Goal: Transaction & Acquisition: Book appointment/travel/reservation

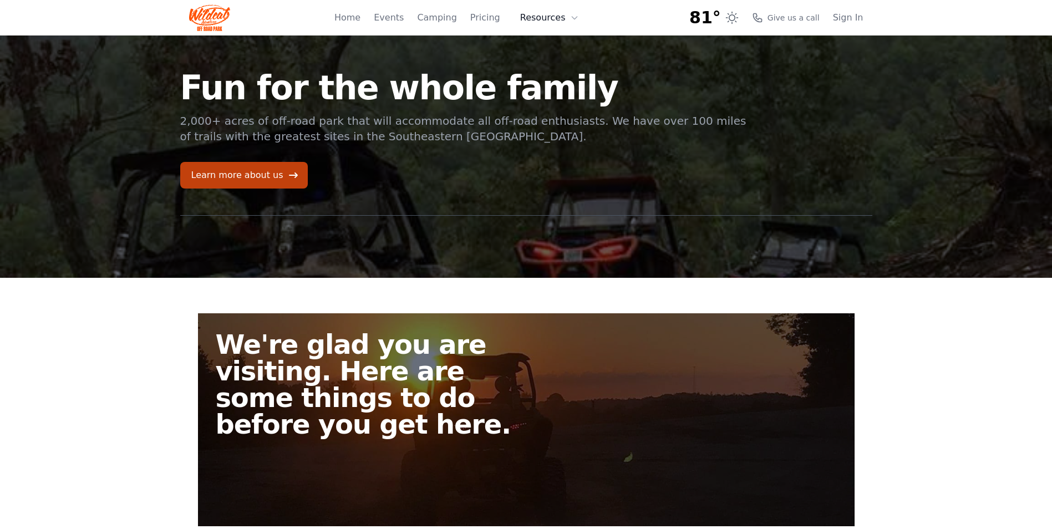
click at [551, 16] on button "Resources" at bounding box center [549, 18] width 72 height 22
click at [550, 60] on link "FAQ" at bounding box center [566, 65] width 106 height 20
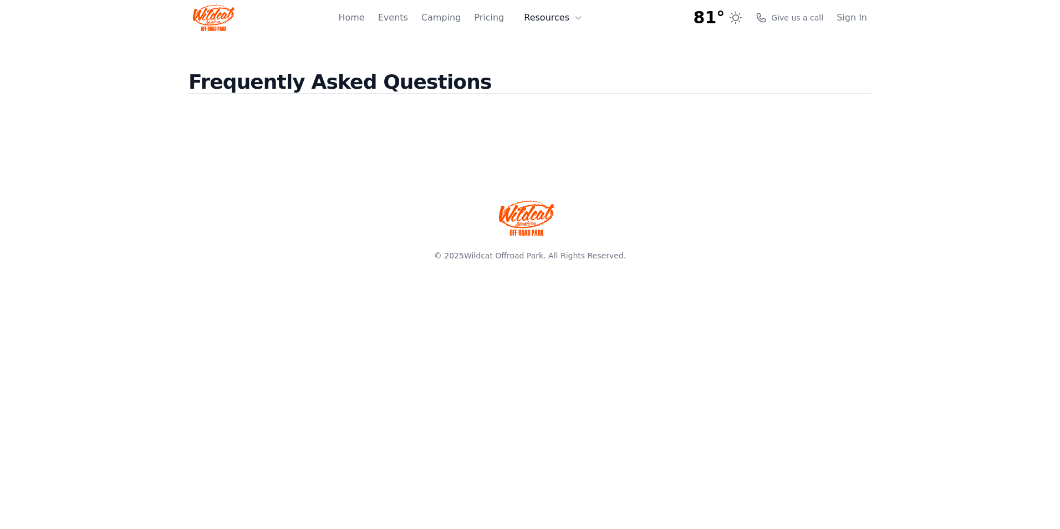
click at [558, 19] on button "Resources" at bounding box center [553, 18] width 72 height 22
click at [551, 43] on link "About" at bounding box center [570, 45] width 106 height 20
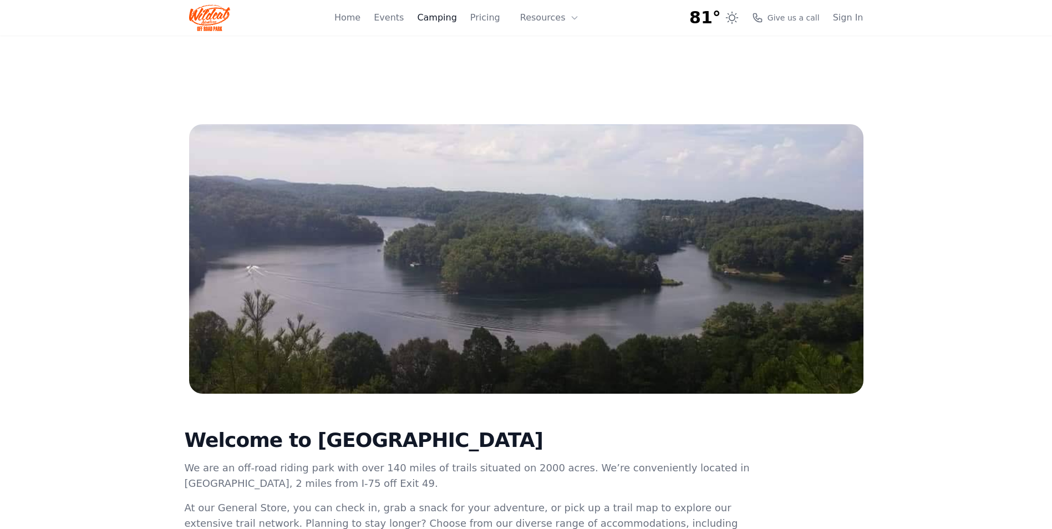
click at [450, 18] on link "Camping" at bounding box center [436, 17] width 39 height 13
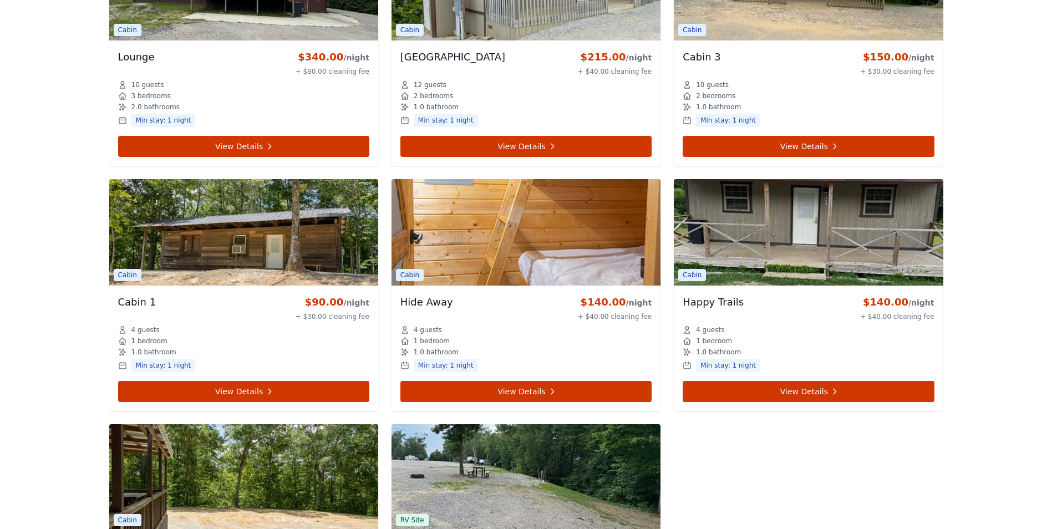
scroll to position [3492, 0]
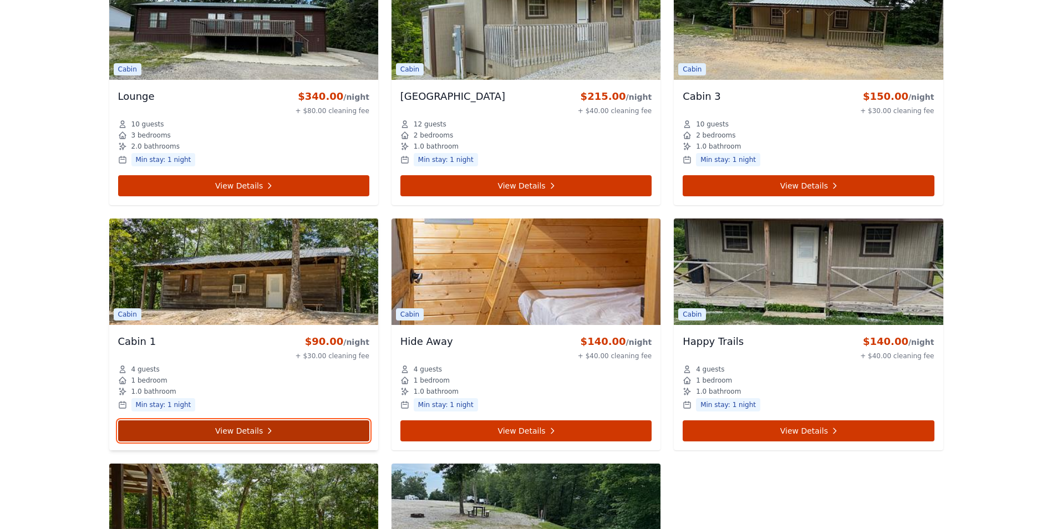
click at [227, 431] on link "View Details" at bounding box center [243, 430] width 251 height 21
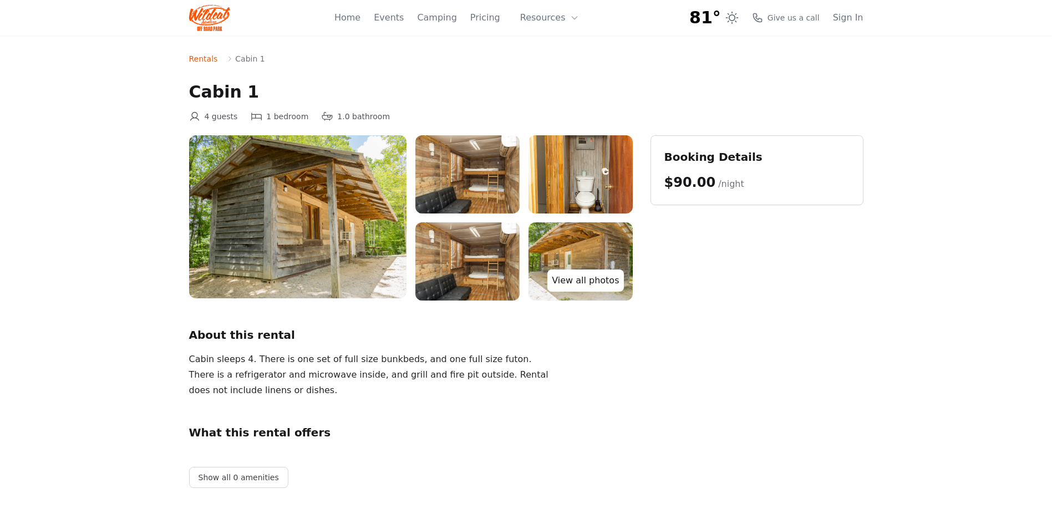
click at [587, 279] on link "View all photos" at bounding box center [585, 280] width 76 height 22
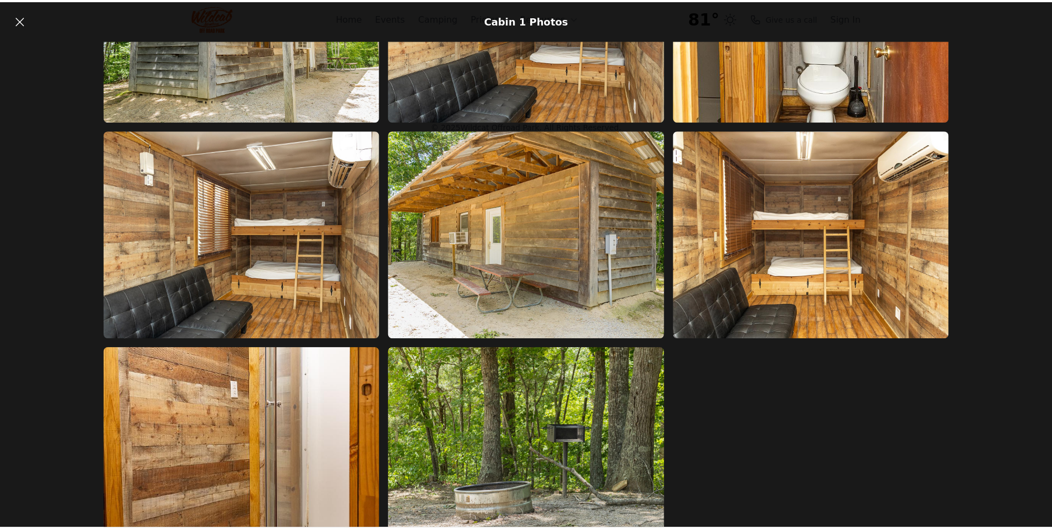
scroll to position [116, 0]
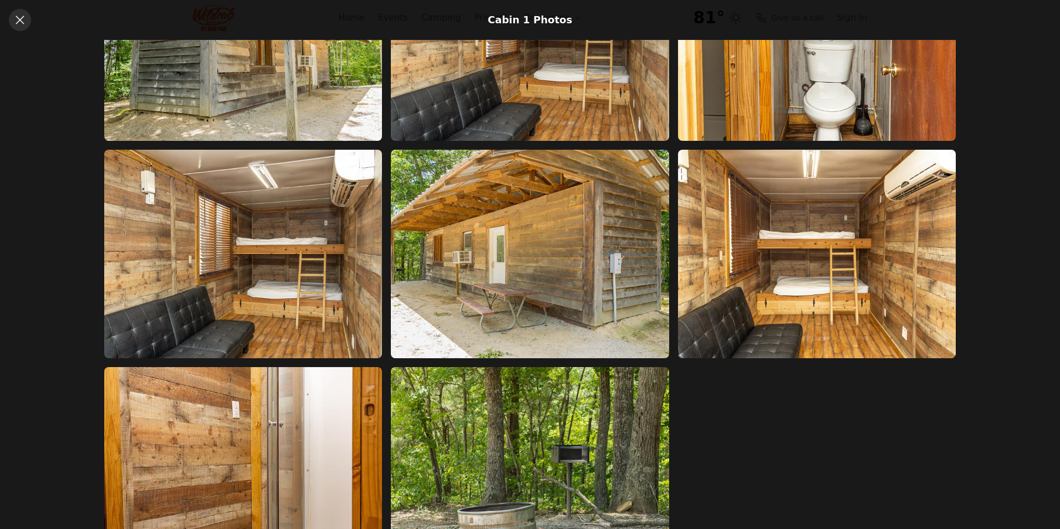
click at [22, 22] on icon at bounding box center [20, 20] width 8 height 8
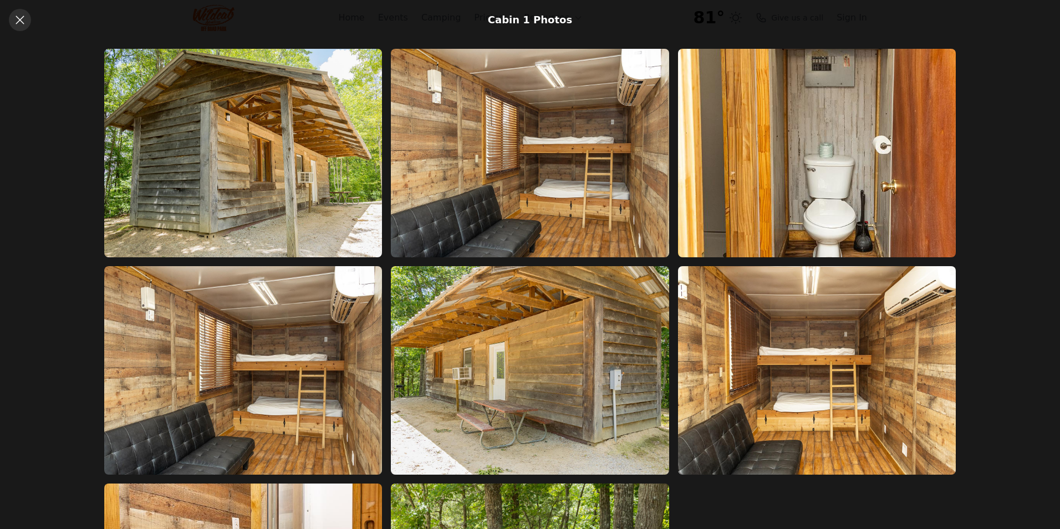
click at [23, 13] on icon at bounding box center [19, 19] width 13 height 13
click at [24, 16] on icon at bounding box center [19, 19] width 13 height 13
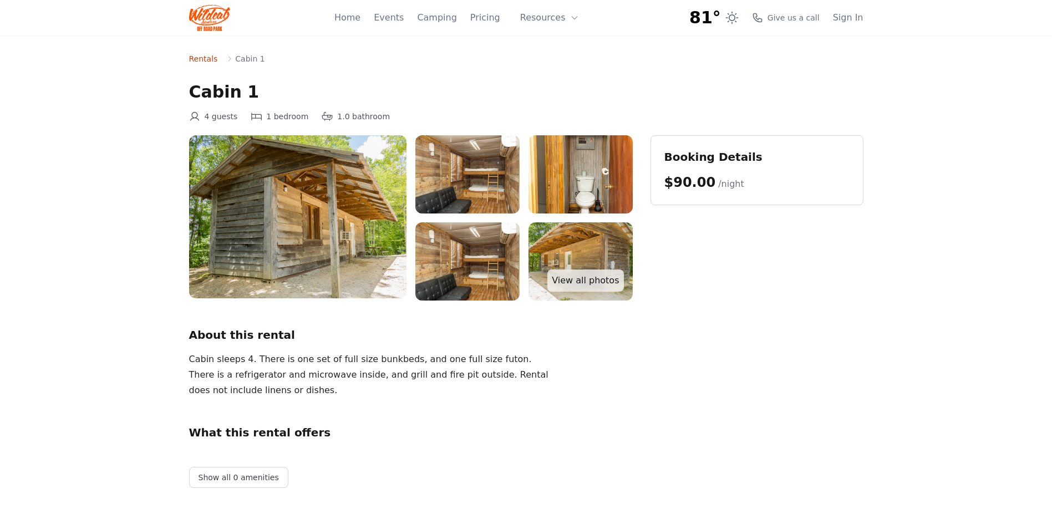
click at [203, 61] on link "Rentals" at bounding box center [203, 58] width 29 height 11
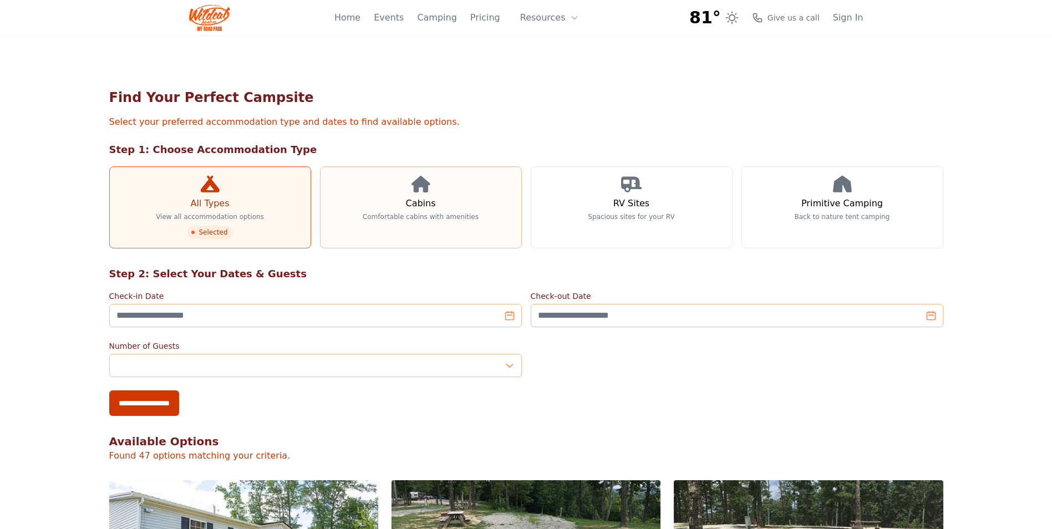
click at [432, 207] on h3 "Cabins" at bounding box center [420, 203] width 30 height 13
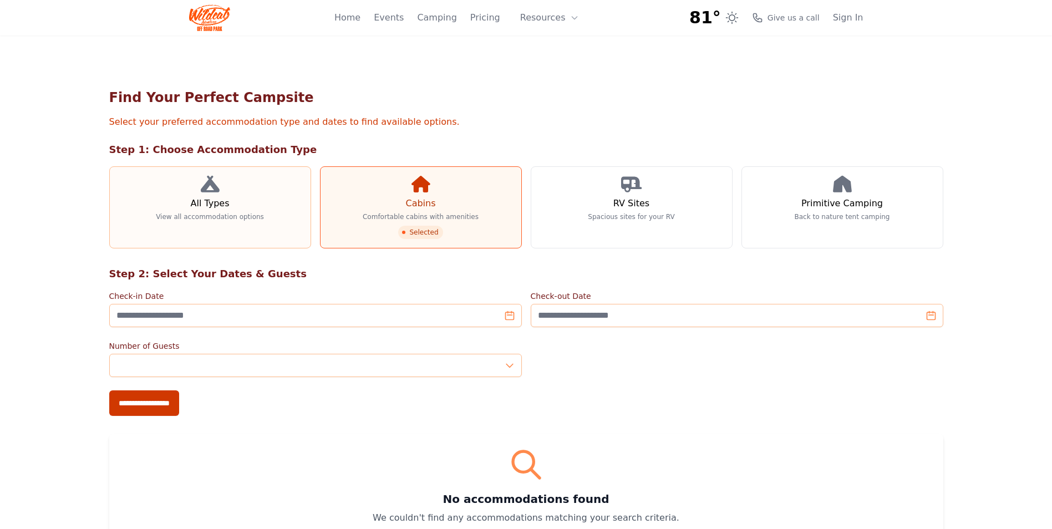
click at [242, 185] on link "All Types View all accommodation options" at bounding box center [210, 207] width 202 height 82
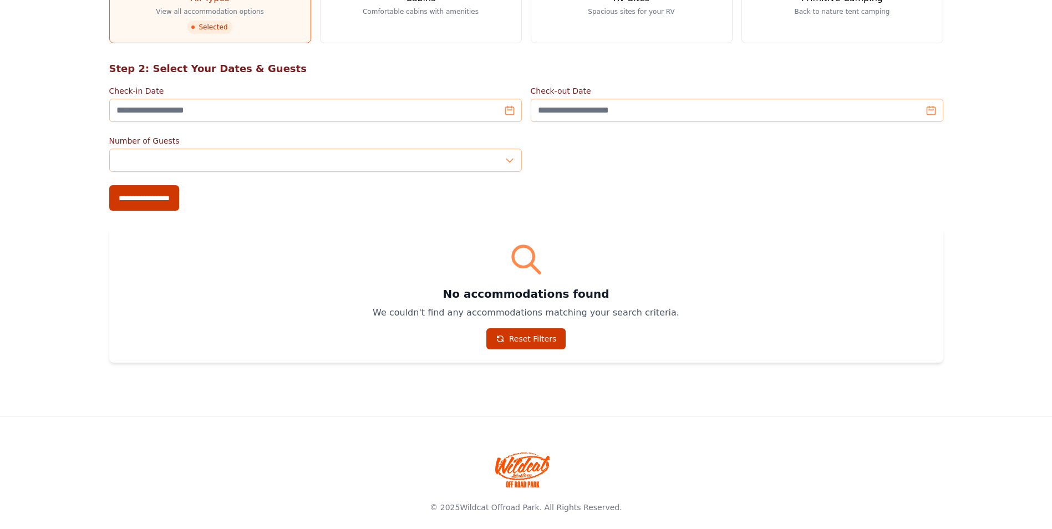
scroll to position [212, 0]
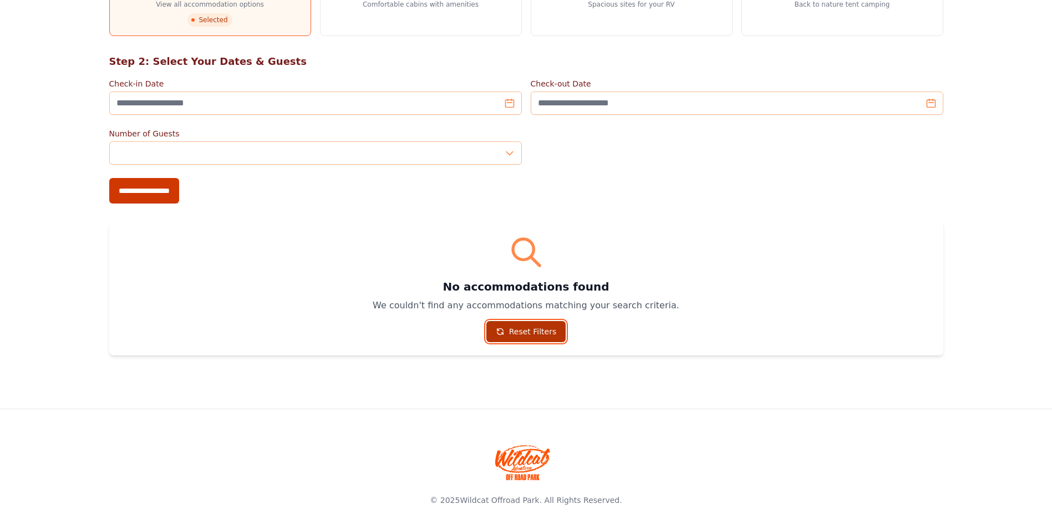
click at [537, 336] on link "Reset Filters" at bounding box center [526, 331] width 80 height 21
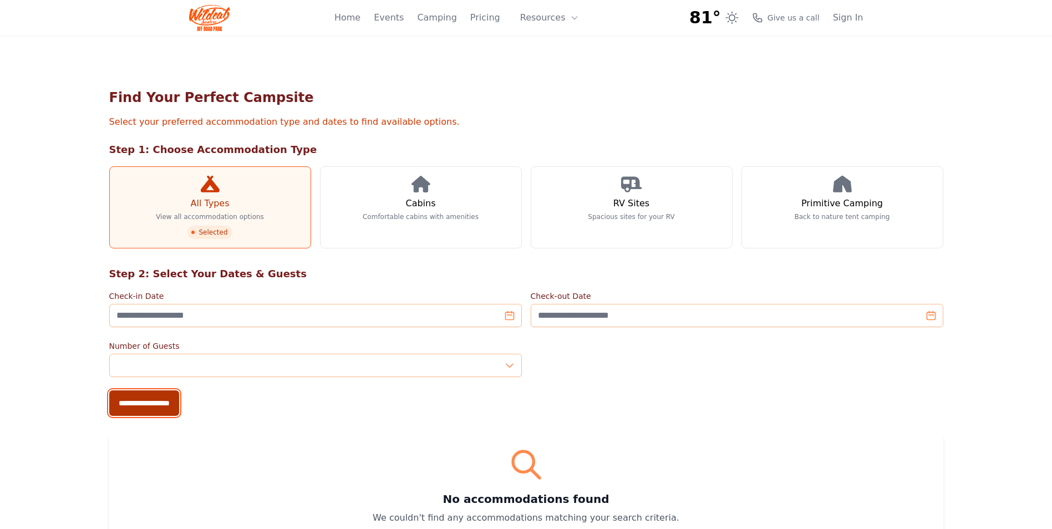
click at [150, 403] on input "**********" at bounding box center [144, 402] width 70 height 25
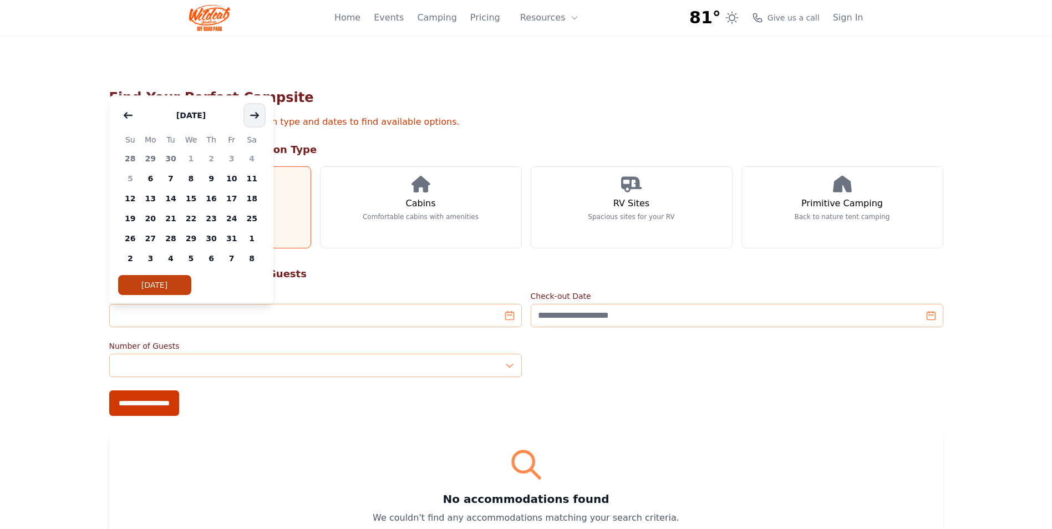
click at [251, 117] on icon "button" at bounding box center [254, 115] width 9 height 9
click at [244, 217] on span "27" at bounding box center [252, 218] width 21 height 20
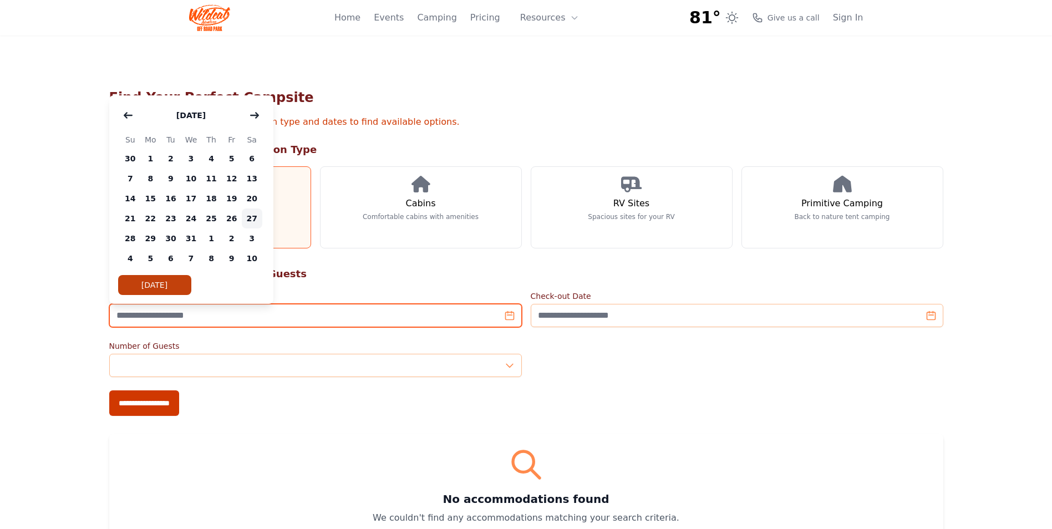
type input "**********"
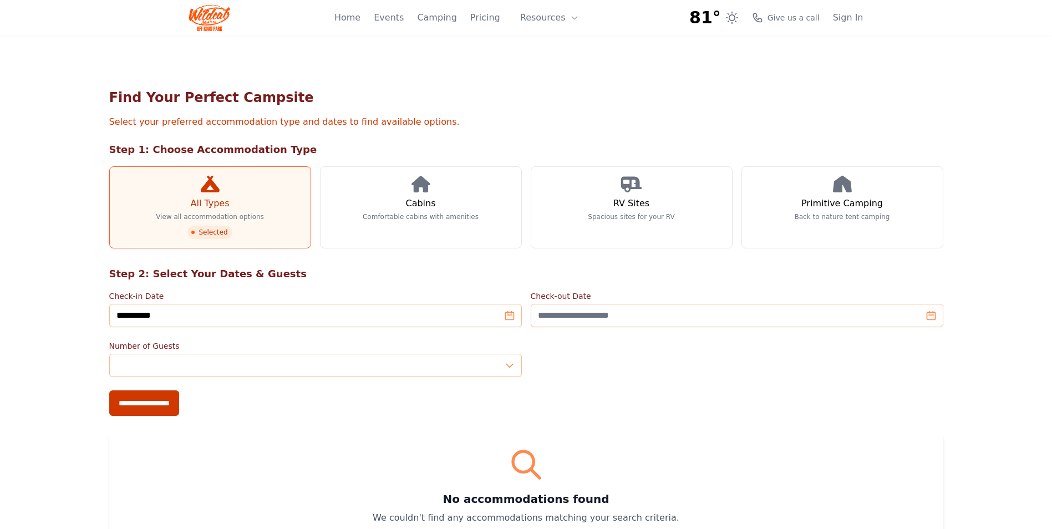
click at [661, 327] on form "**********" at bounding box center [526, 352] width 834 height 125
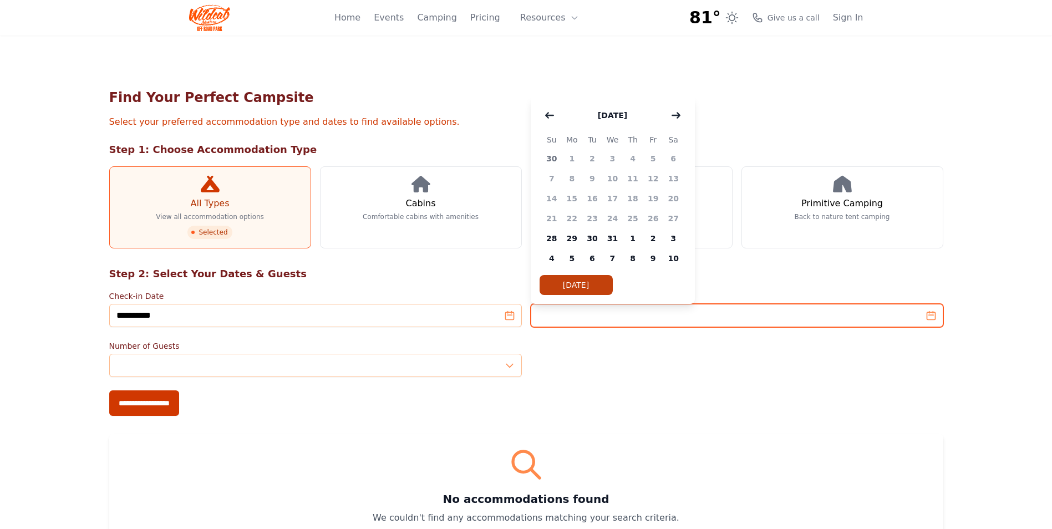
click at [660, 312] on input "Check-out Date" at bounding box center [737, 315] width 412 height 23
click at [567, 242] on span "29" at bounding box center [572, 238] width 21 height 20
type input "**********"
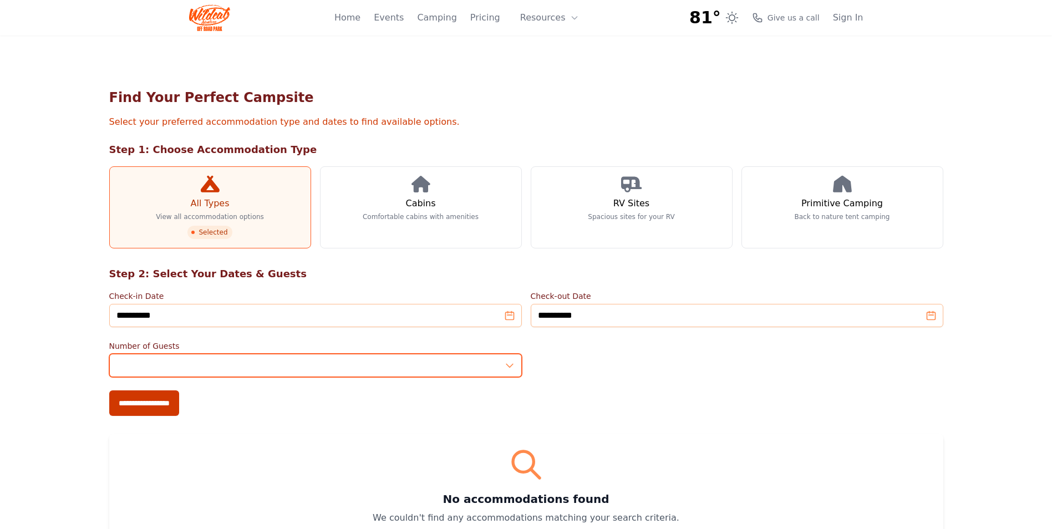
click at [160, 367] on input "*" at bounding box center [315, 365] width 412 height 23
type input "*"
click at [506, 363] on input "*" at bounding box center [315, 365] width 412 height 23
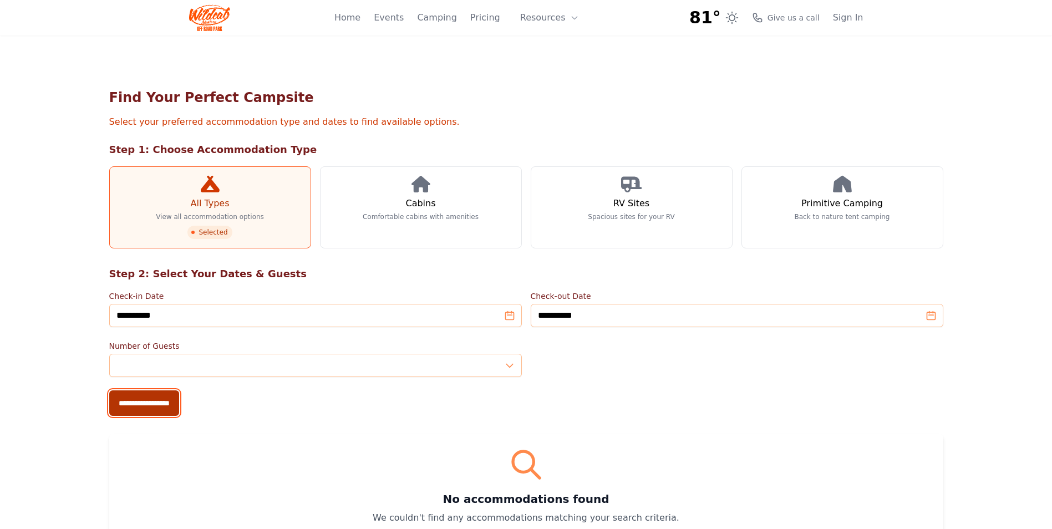
click at [125, 405] on input "**********" at bounding box center [144, 402] width 70 height 25
type input "**********"
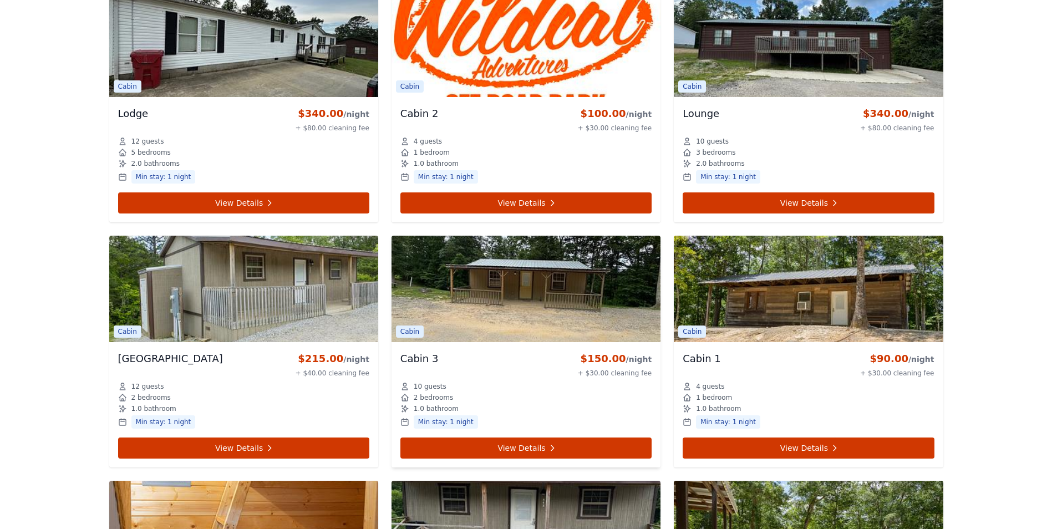
scroll to position [3271, 0]
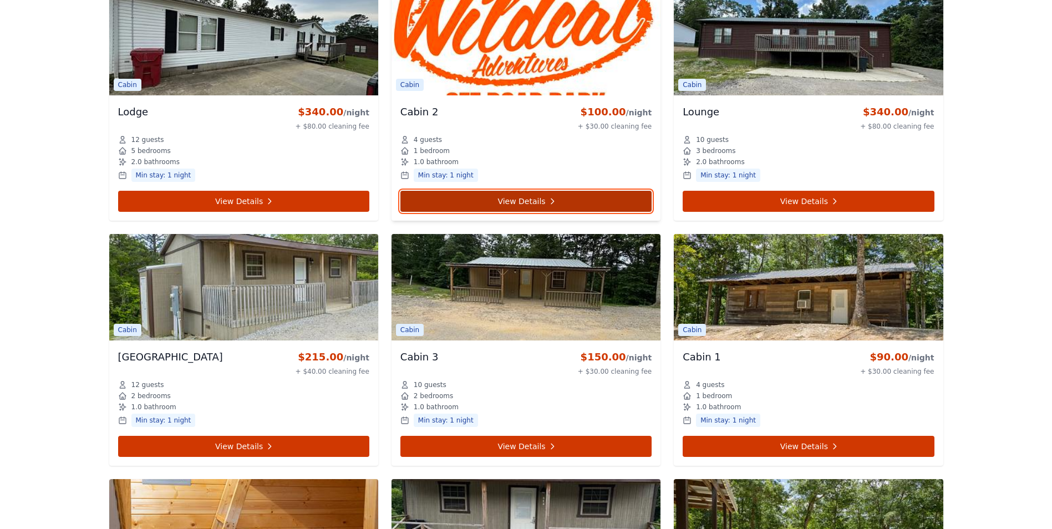
click at [486, 197] on link "View Details" at bounding box center [525, 201] width 251 height 21
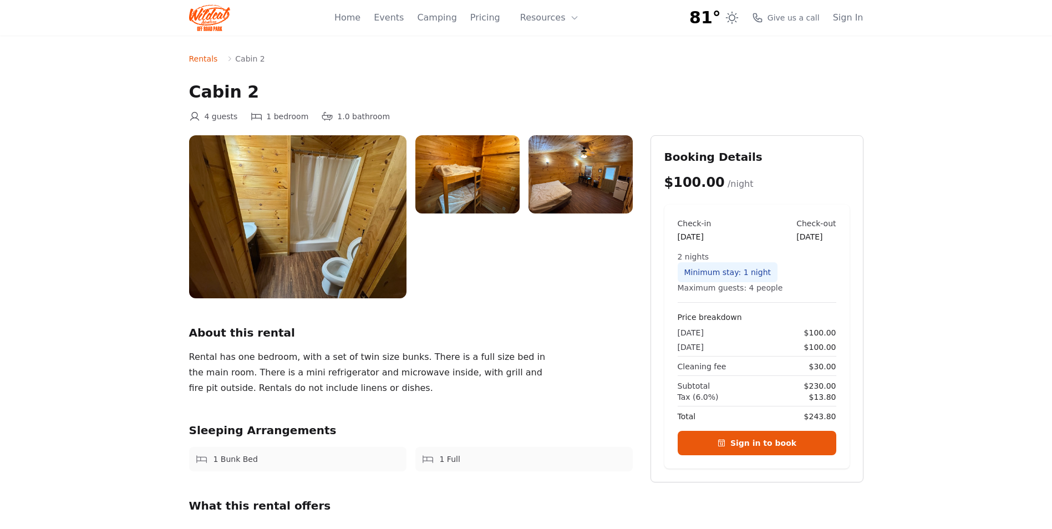
click at [346, 231] on img at bounding box center [297, 216] width 217 height 163
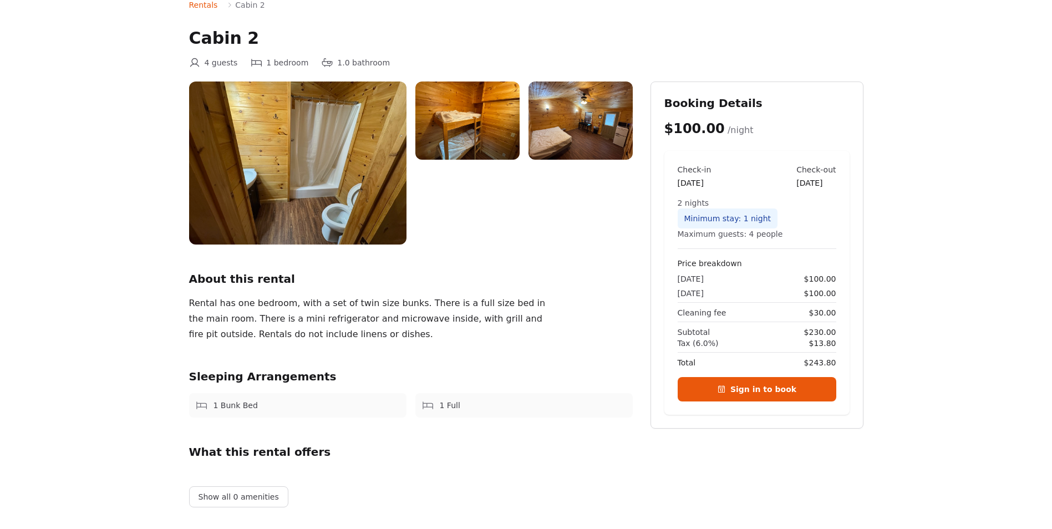
scroll to position [3, 0]
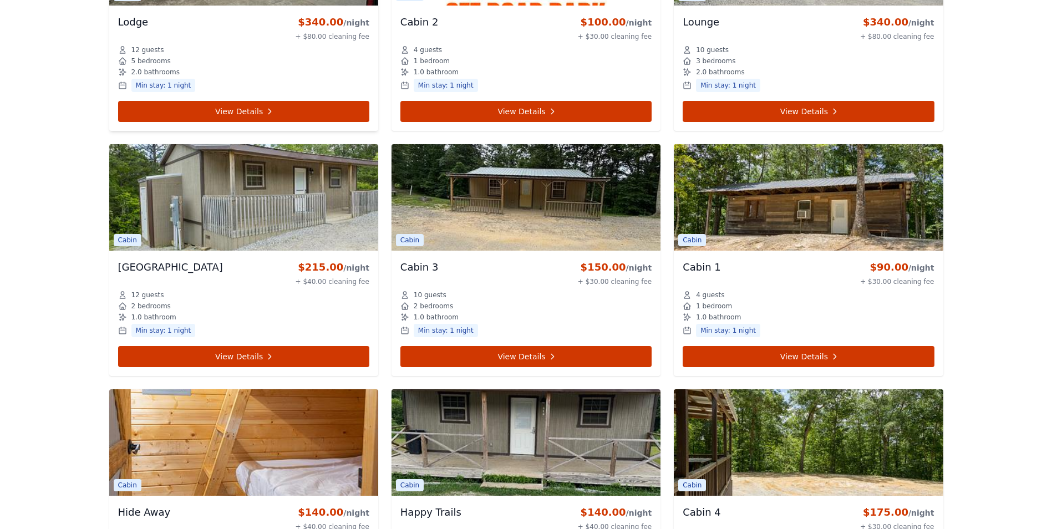
scroll to position [3381, 0]
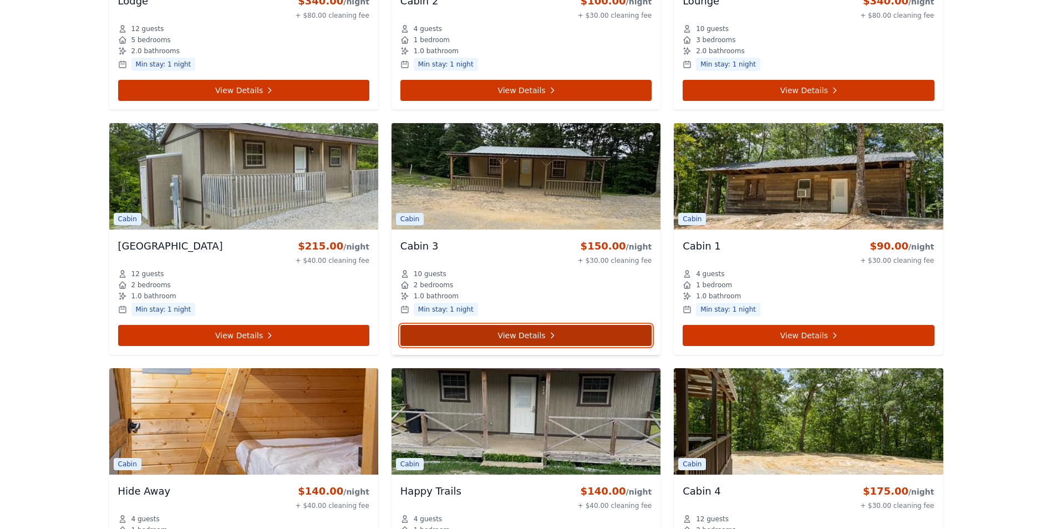
click at [517, 339] on link "View Details" at bounding box center [525, 335] width 251 height 21
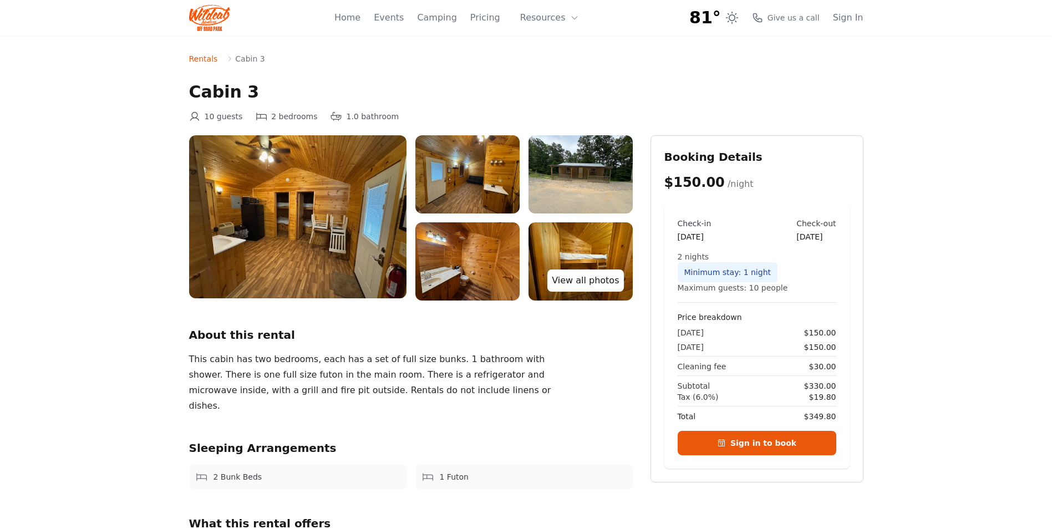
click at [614, 281] on link "View all photos" at bounding box center [585, 280] width 76 height 22
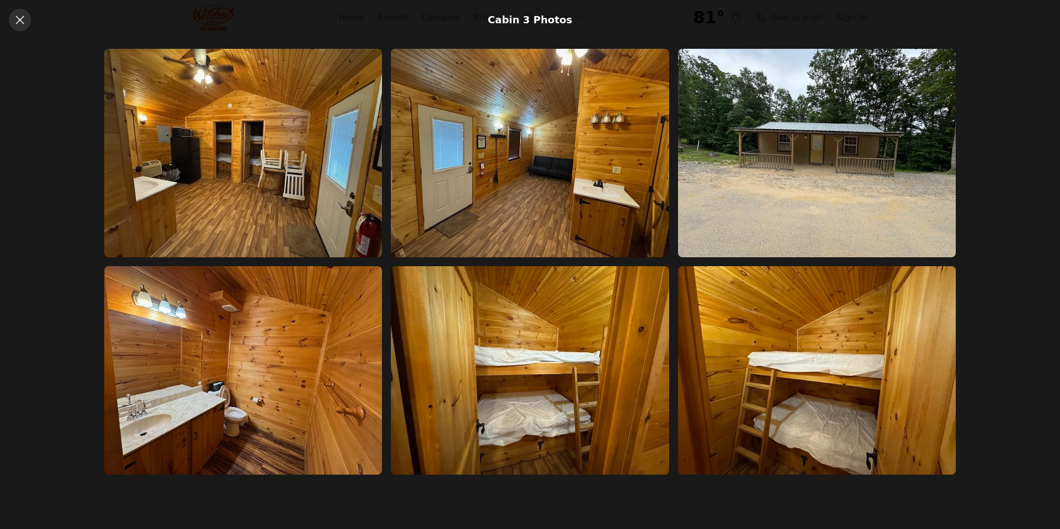
click at [27, 21] on link at bounding box center [20, 20] width 22 height 22
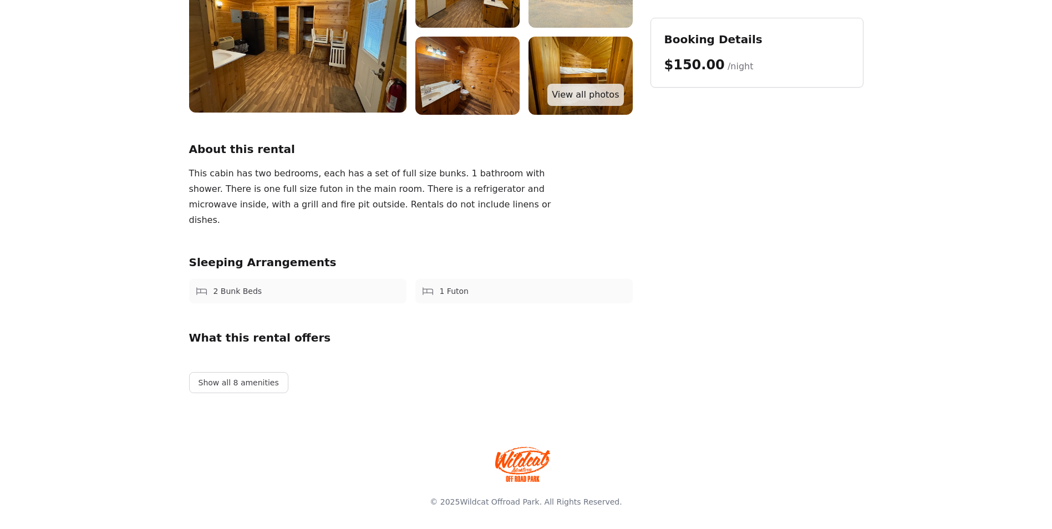
scroll to position [187, 0]
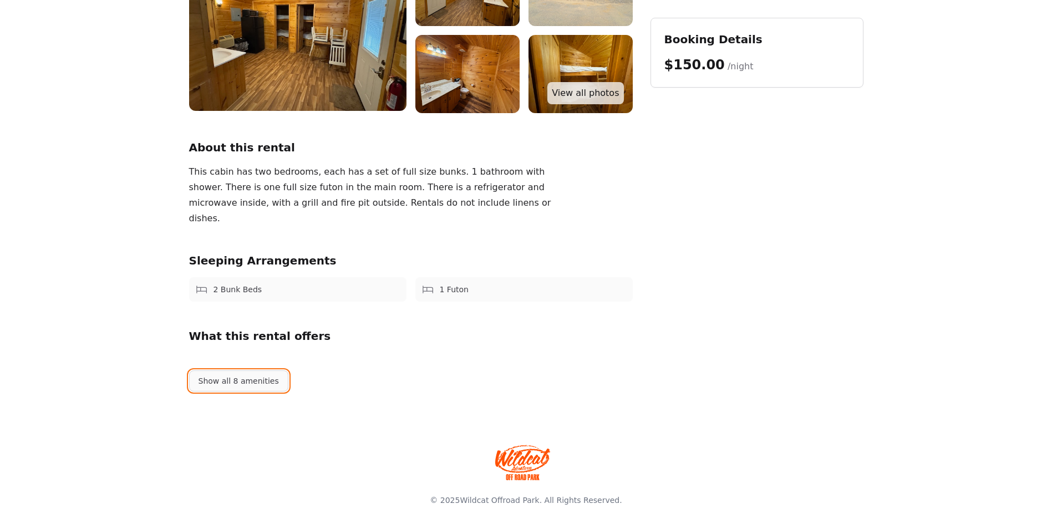
click at [222, 383] on button "Show all 8 amenities" at bounding box center [238, 380] width 99 height 21
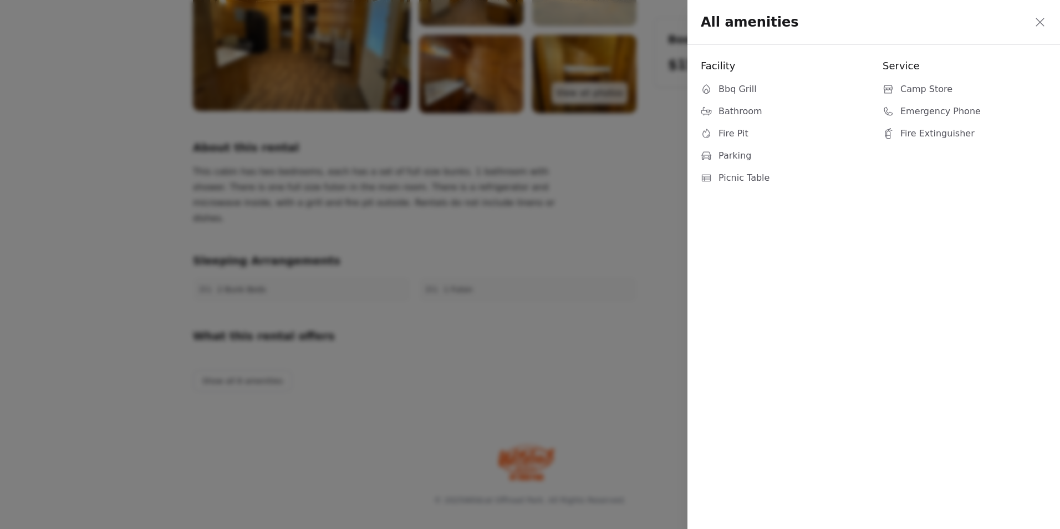
click at [1040, 22] on icon at bounding box center [1040, 22] width 8 height 8
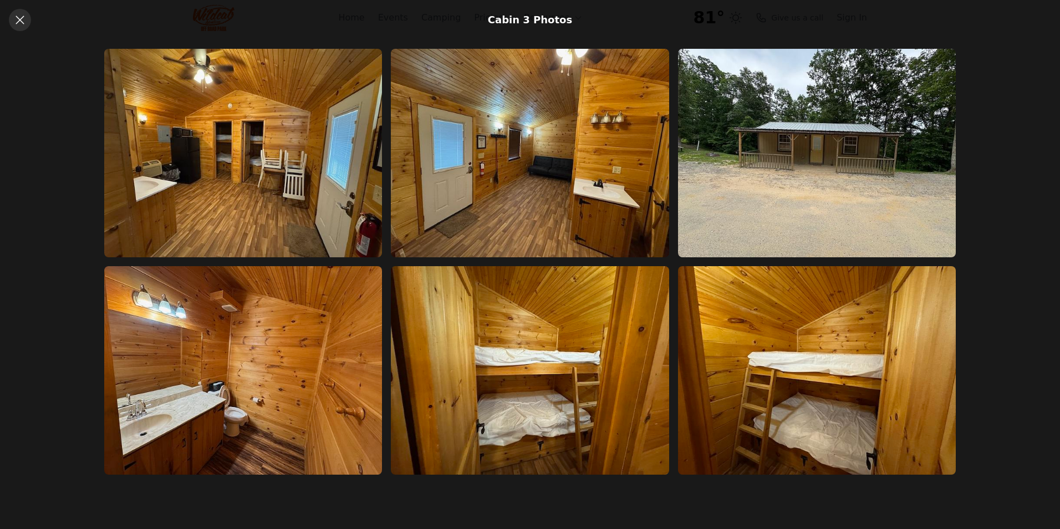
click at [15, 18] on icon at bounding box center [19, 19] width 13 height 13
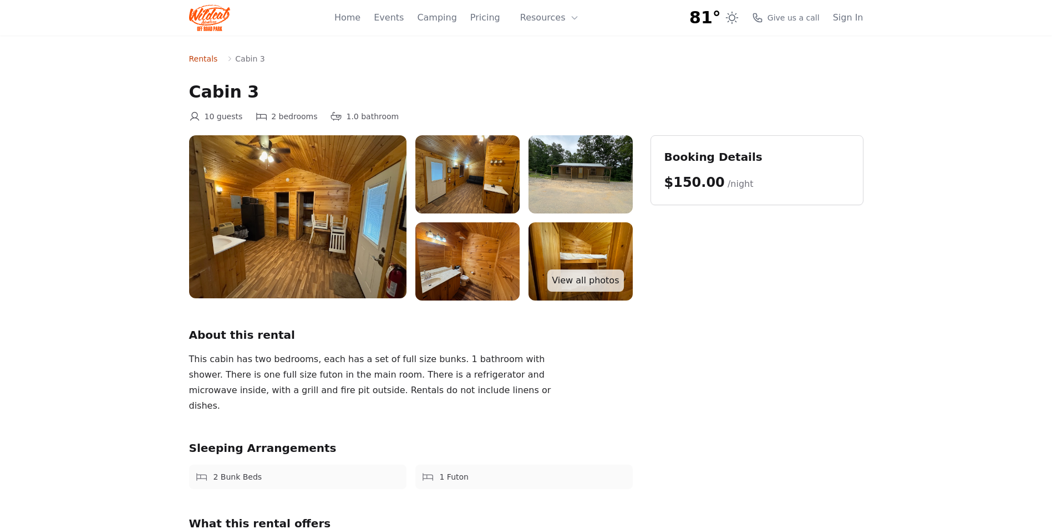
click at [195, 59] on link "Rentals" at bounding box center [203, 58] width 29 height 11
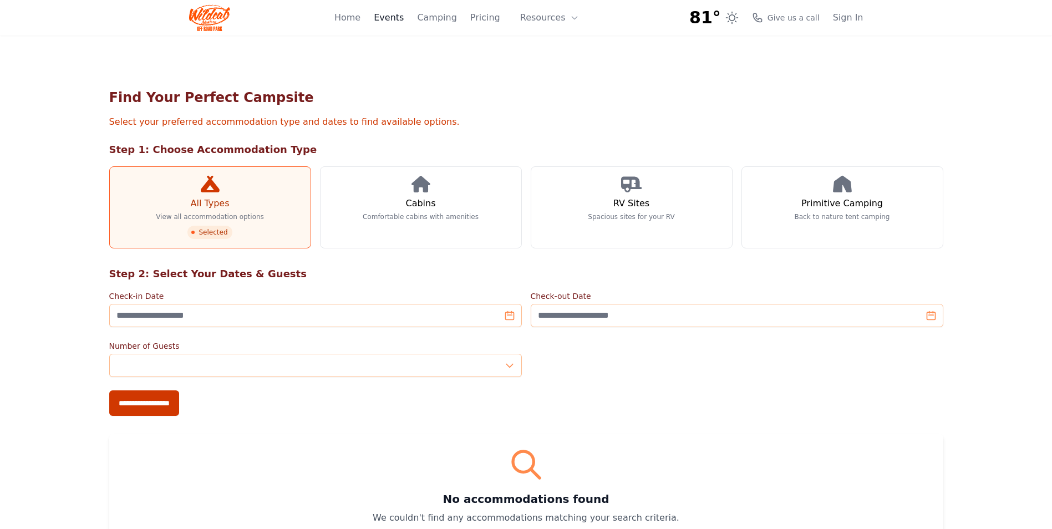
click at [396, 21] on link "Events" at bounding box center [389, 17] width 30 height 13
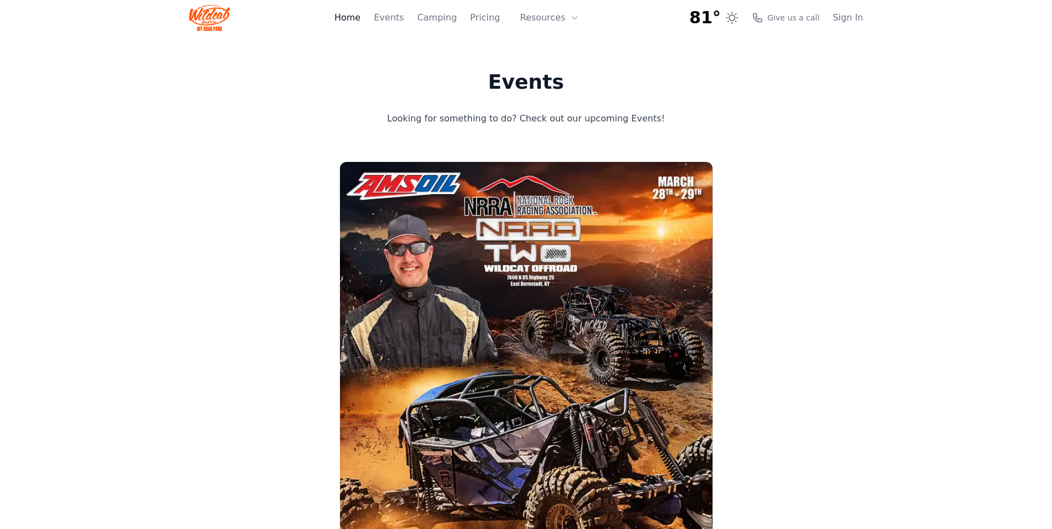
click at [360, 19] on link "Home" at bounding box center [347, 17] width 26 height 13
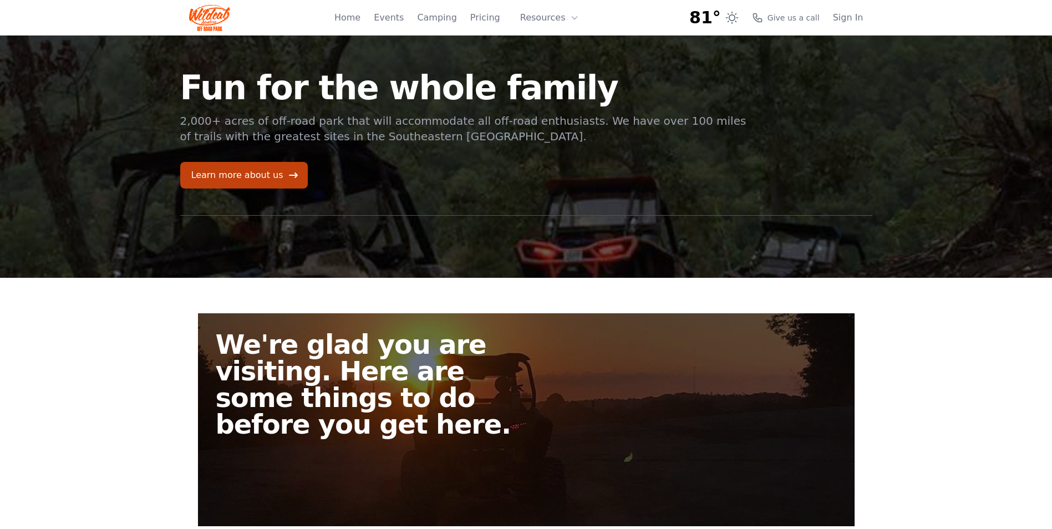
drag, startPoint x: 902, startPoint y: 411, endPoint x: 655, endPoint y: 118, distance: 383.6
click at [902, 411] on section "We're glad you are visiting. Here are some things to do before you get here. Tr…" at bounding box center [525, 528] width 851 height 501
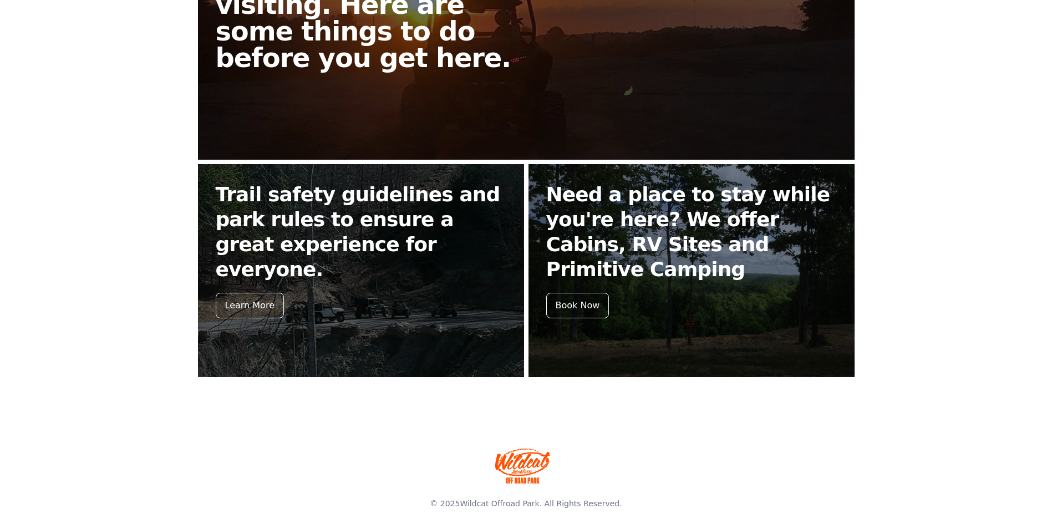
scroll to position [370, 0]
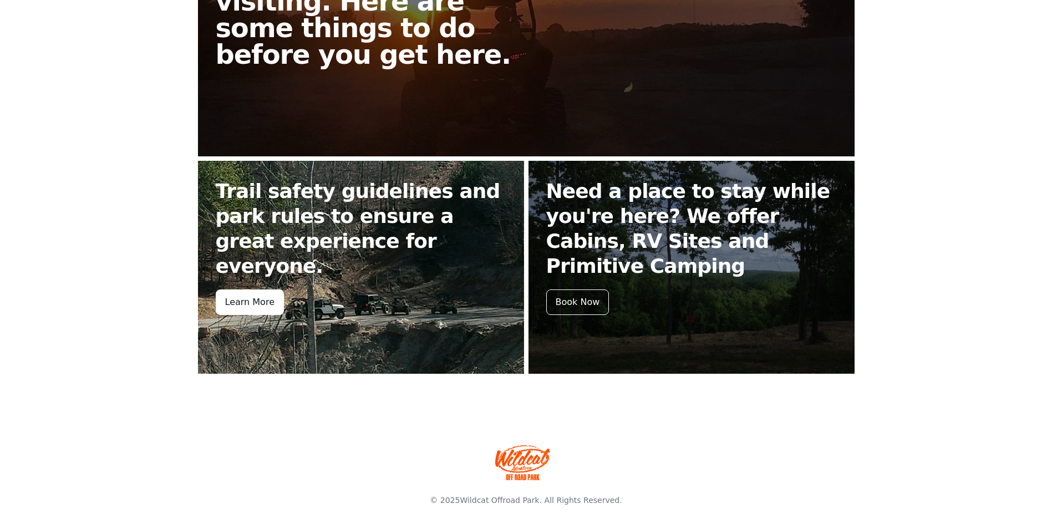
click at [241, 289] on div "Learn More" at bounding box center [250, 301] width 68 height 25
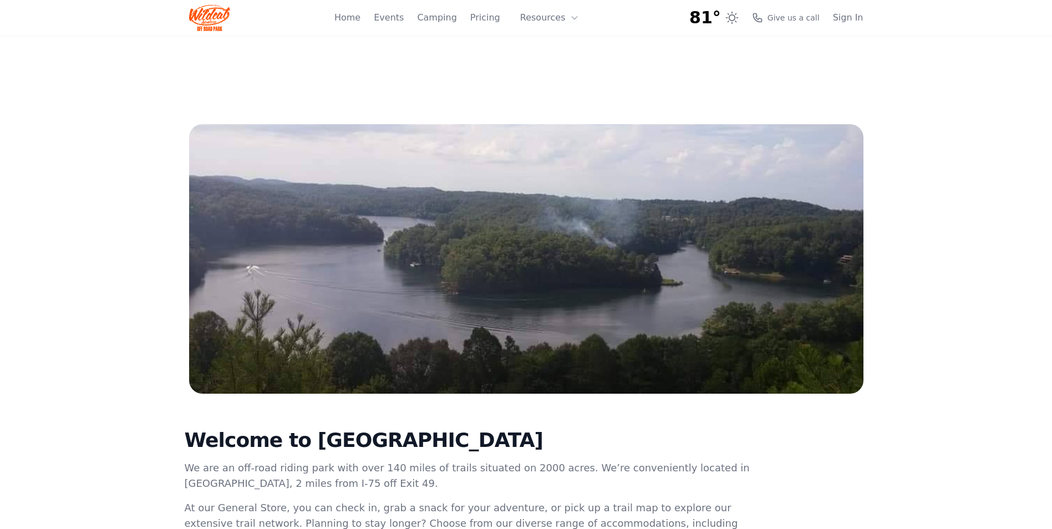
click at [211, 18] on img at bounding box center [210, 17] width 42 height 27
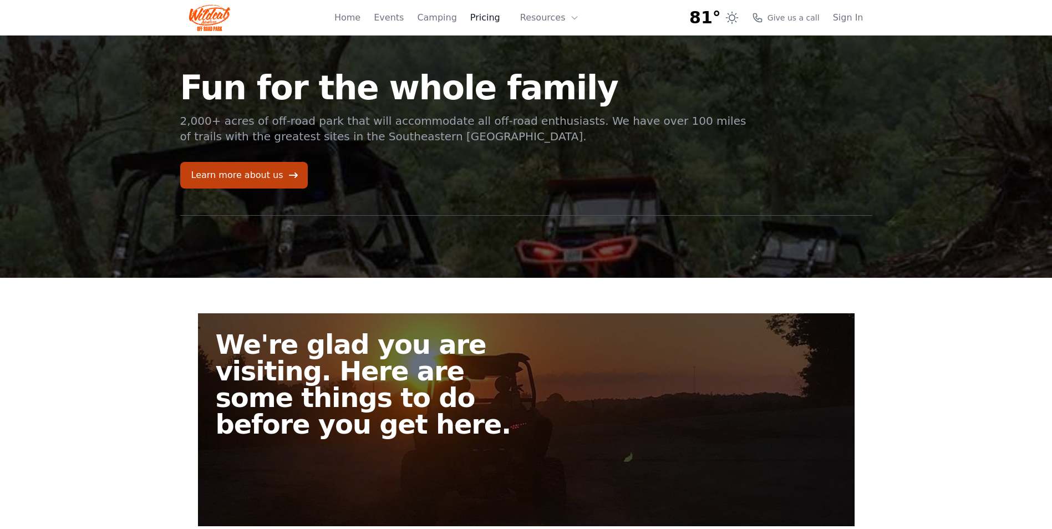
click at [500, 13] on link "Pricing" at bounding box center [485, 17] width 30 height 13
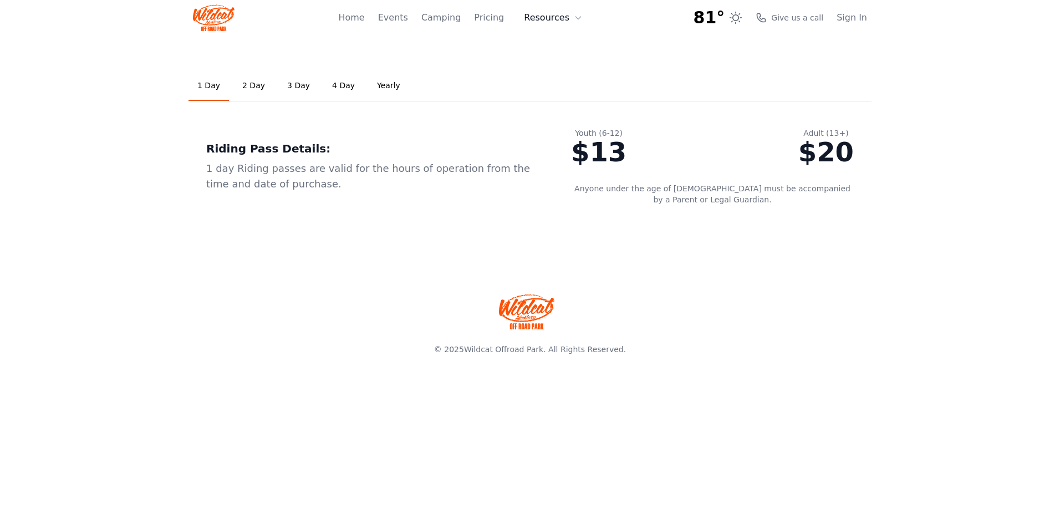
click at [570, 24] on button "Resources" at bounding box center [553, 18] width 72 height 22
click at [563, 43] on link "About" at bounding box center [570, 45] width 106 height 20
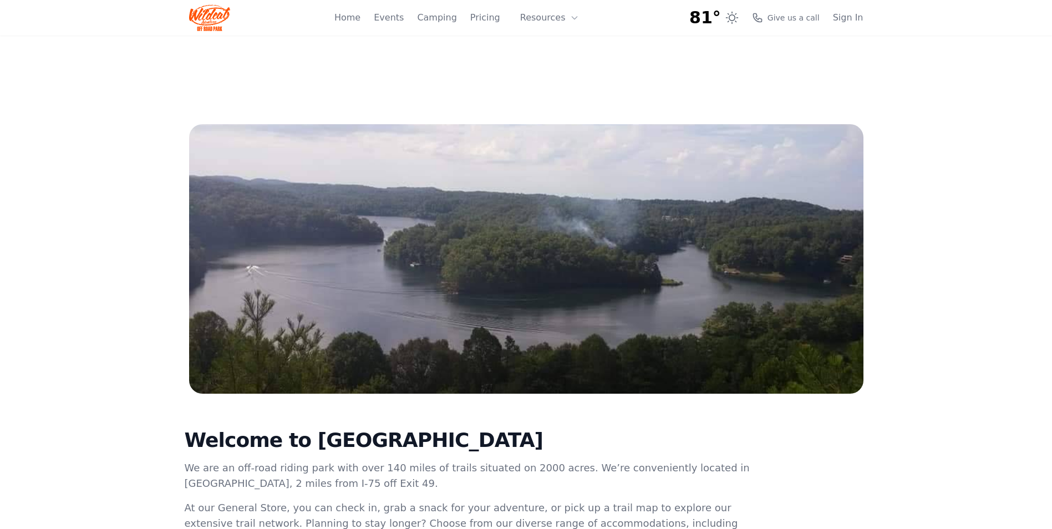
click at [217, 20] on img at bounding box center [210, 17] width 42 height 27
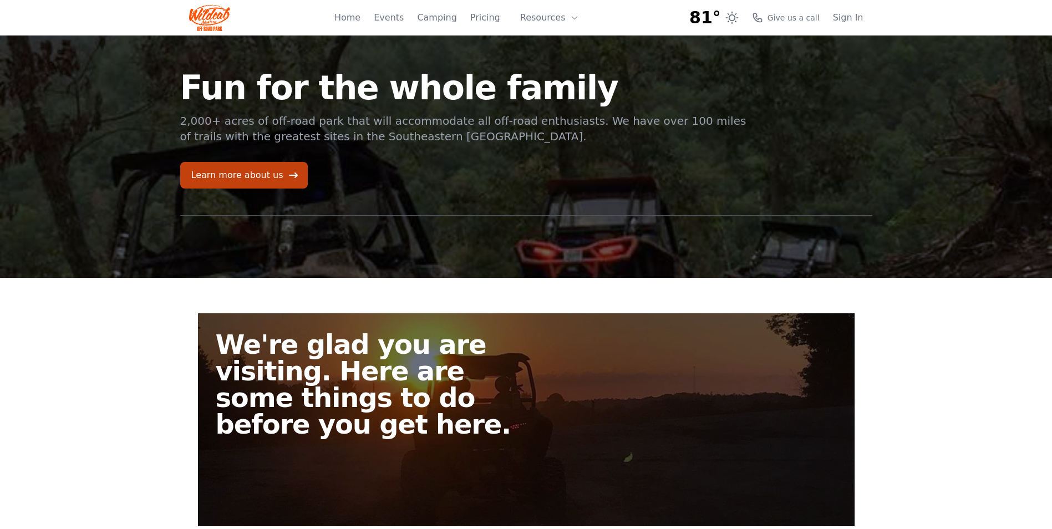
click at [200, 11] on img at bounding box center [210, 17] width 42 height 27
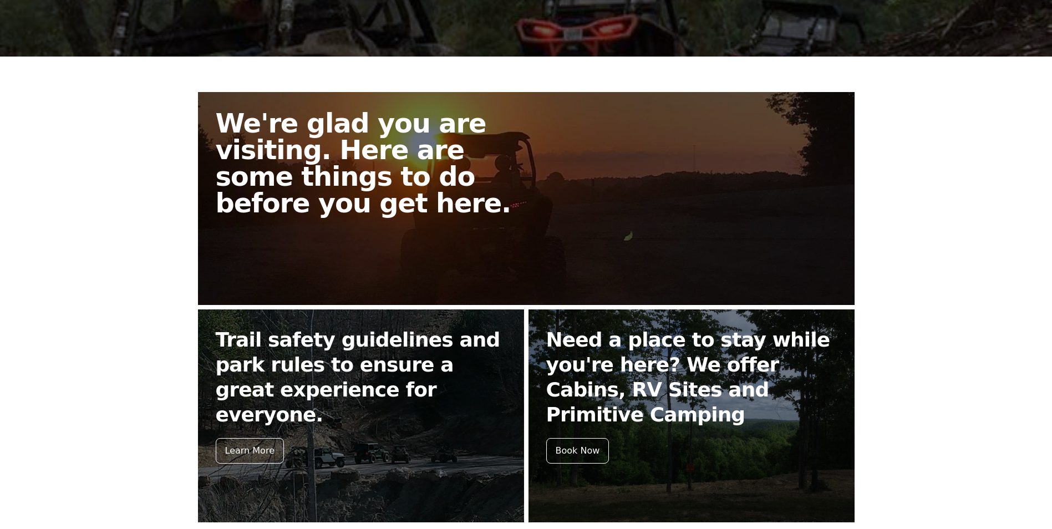
scroll to position [93, 0]
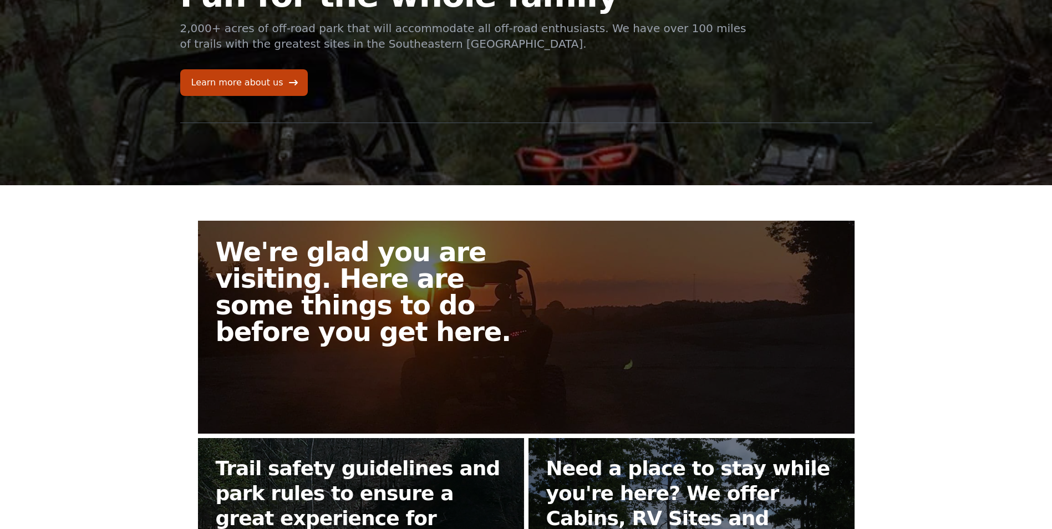
click at [389, 292] on h2 "We're glad you are visiting. Here are some things to do before you get here." at bounding box center [375, 291] width 319 height 106
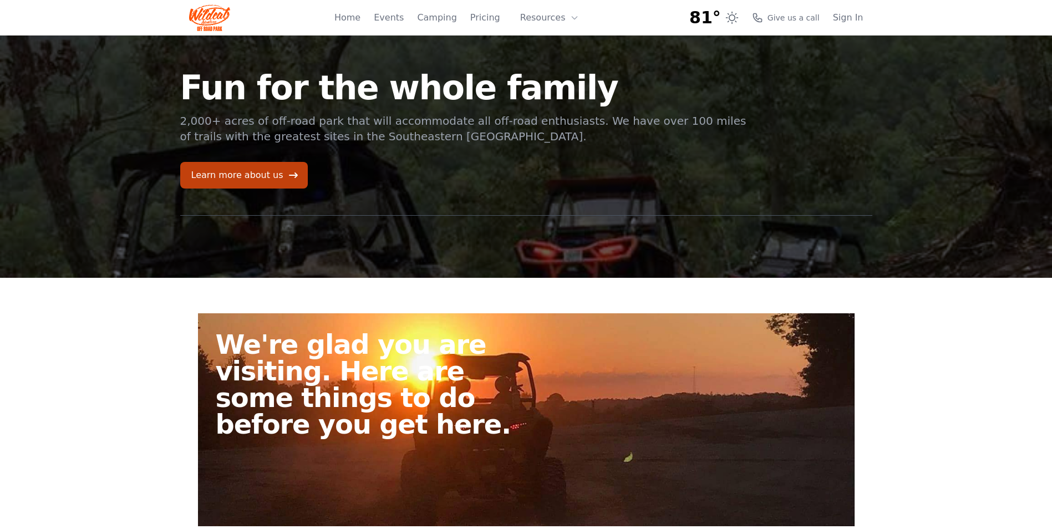
click at [355, 351] on h2 "We're glad you are visiting. Here are some things to do before you get here." at bounding box center [375, 384] width 319 height 106
click at [309, 356] on h2 "We're glad you are visiting. Here are some things to do before you get here." at bounding box center [375, 384] width 319 height 106
